Goal: Information Seeking & Learning: Learn about a topic

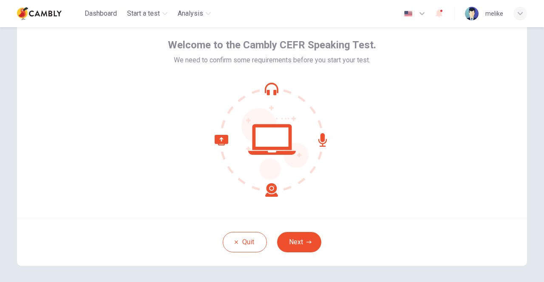
scroll to position [62, 0]
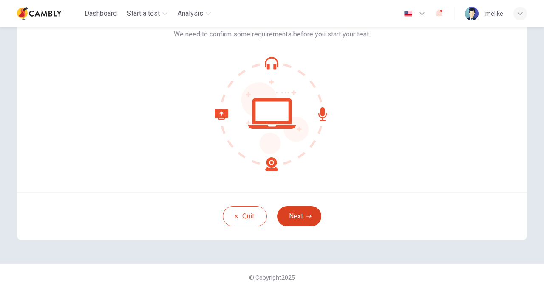
drag, startPoint x: 292, startPoint y: 205, endPoint x: 293, endPoint y: 215, distance: 9.8
click at [293, 215] on div "Quit Next" at bounding box center [272, 216] width 510 height 48
click at [293, 215] on button "Next" at bounding box center [299, 216] width 44 height 20
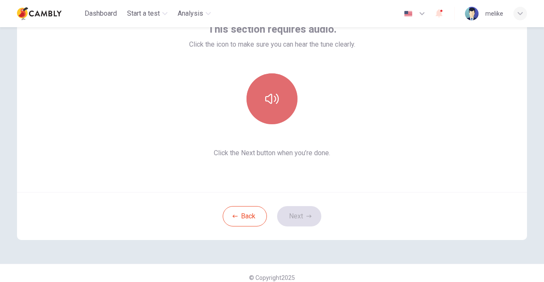
click at [272, 109] on button "button" at bounding box center [271, 98] width 51 height 51
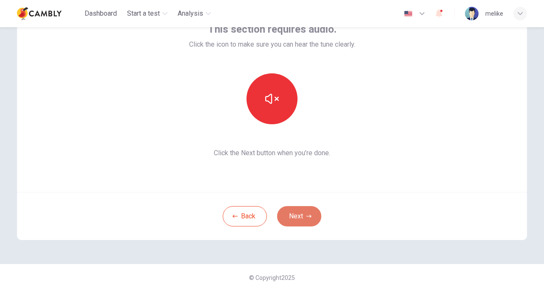
click at [291, 212] on button "Next" at bounding box center [299, 216] width 44 height 20
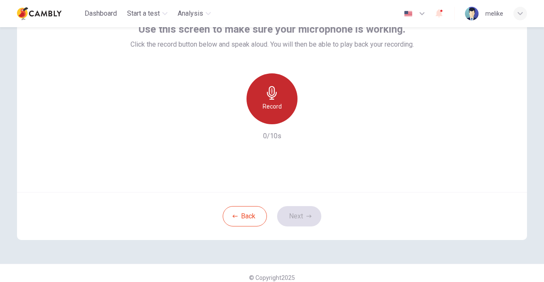
click at [270, 101] on div "Record" at bounding box center [271, 98] width 51 height 51
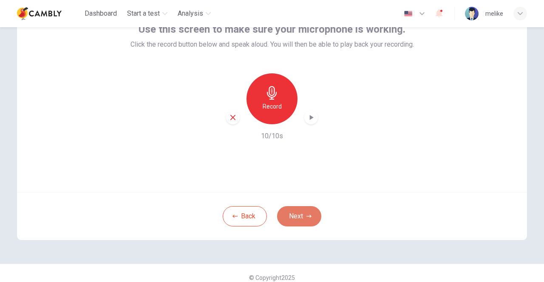
click at [296, 222] on button "Next" at bounding box center [299, 216] width 44 height 20
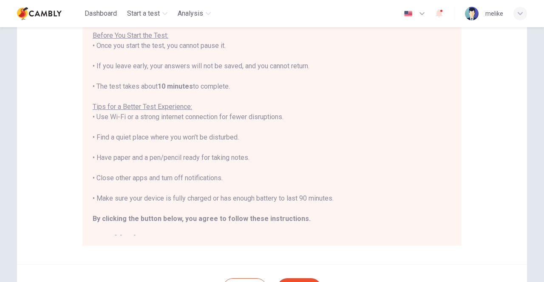
scroll to position [141, 0]
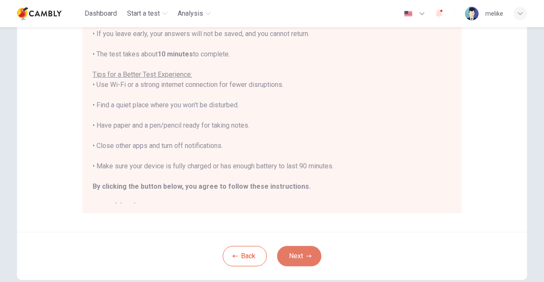
click at [299, 260] on button "Next" at bounding box center [299, 256] width 44 height 20
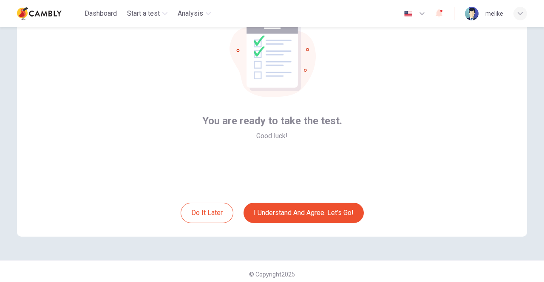
scroll to position [64, 0]
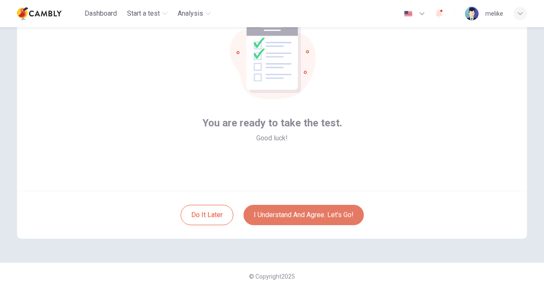
click at [329, 211] on button "I understand and agree. Let’s go!" at bounding box center [303, 215] width 120 height 20
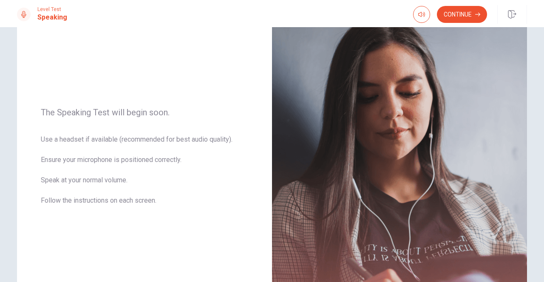
scroll to position [69, 0]
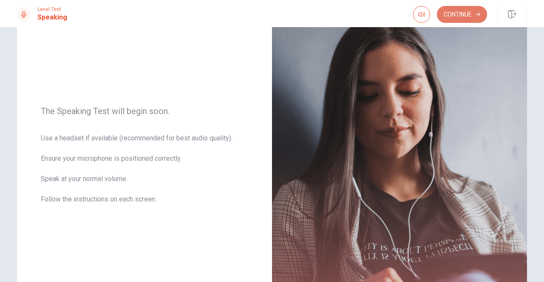
click at [461, 8] on button "Continue" at bounding box center [462, 14] width 50 height 17
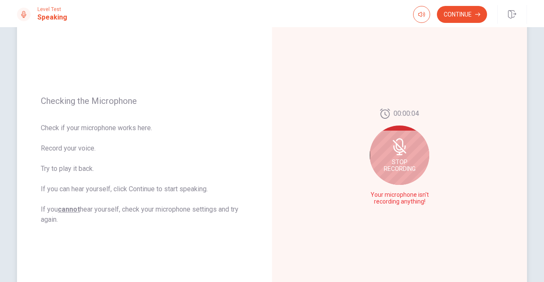
click at [396, 143] on icon at bounding box center [399, 146] width 17 height 17
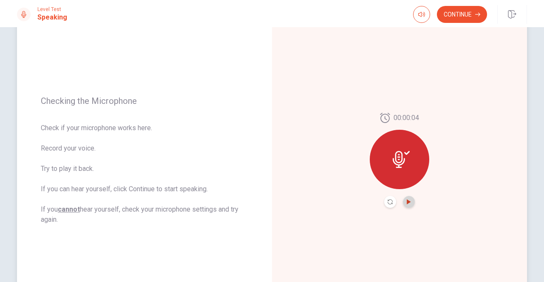
click at [407, 201] on icon "Play Audio" at bounding box center [409, 202] width 4 height 5
click at [407, 201] on icon "Pause Audio" at bounding box center [408, 202] width 5 height 5
click at [476, 6] on button "Continue" at bounding box center [462, 14] width 50 height 17
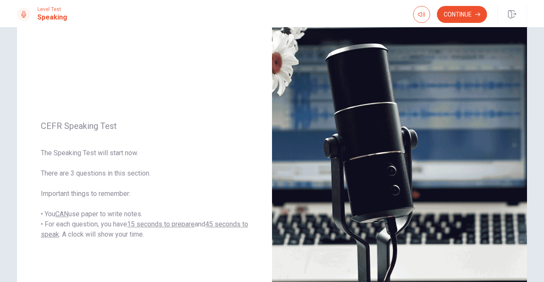
scroll to position [11, 0]
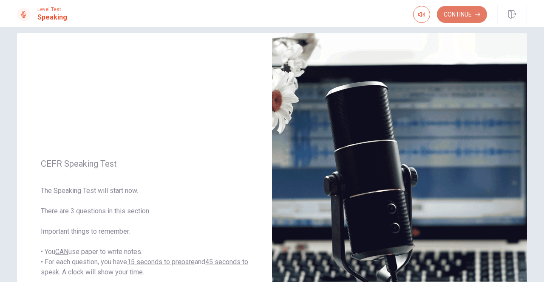
click at [470, 11] on button "Continue" at bounding box center [462, 14] width 50 height 17
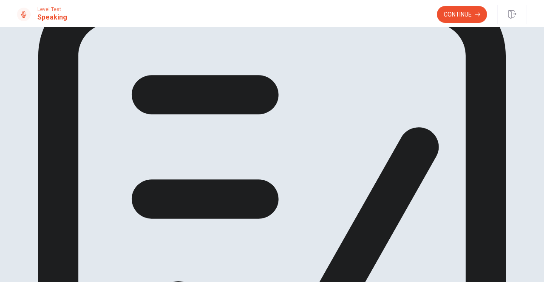
scroll to position [26, 0]
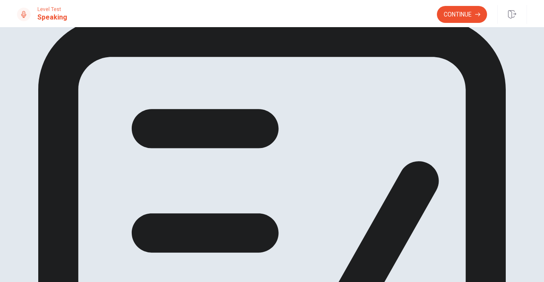
drag, startPoint x: 316, startPoint y: 157, endPoint x: 299, endPoint y: 163, distance: 18.1
click at [460, 14] on button "Continue" at bounding box center [462, 14] width 50 height 17
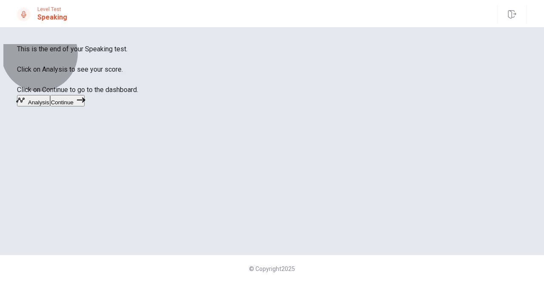
click at [85, 107] on button "Continue" at bounding box center [67, 100] width 34 height 11
